Goal: Transaction & Acquisition: Purchase product/service

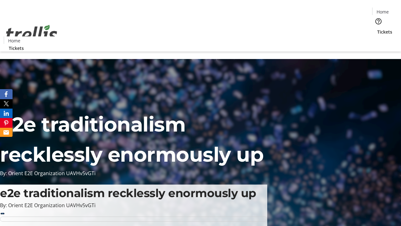
click at [383, 9] on span "Sign Up" at bounding box center [386, 9] width 18 height 8
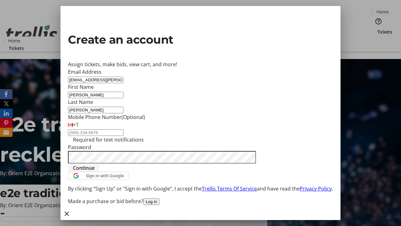
click at [95, 171] on span "Continue" at bounding box center [84, 168] width 22 height 8
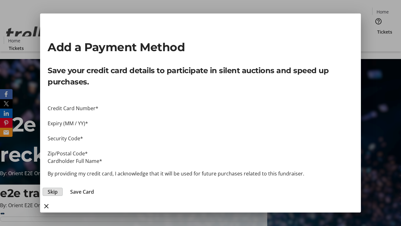
click at [58, 188] on span "Skip" at bounding box center [53, 192] width 10 height 8
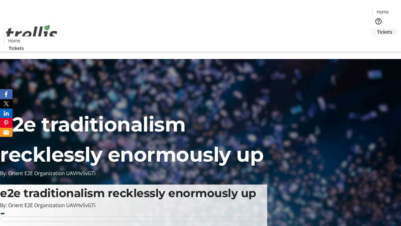
click at [377, 29] on span "Tickets" at bounding box center [384, 32] width 15 height 7
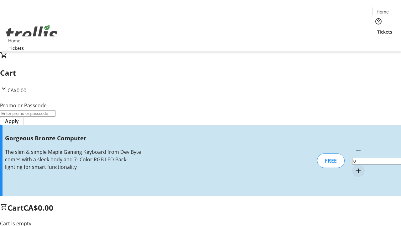
click at [355, 167] on mat-icon "Increment by one" at bounding box center [359, 171] width 8 height 8
type input "1"
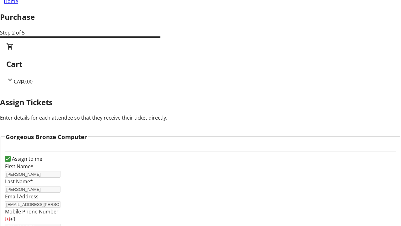
scroll to position [38, 0]
